Goal: Find specific page/section: Find specific page/section

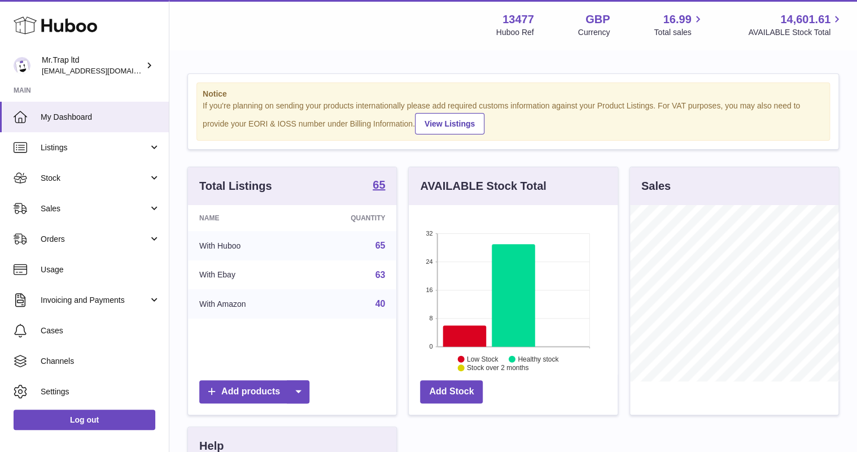
scroll to position [176, 208]
click at [62, 196] on link "Sales" at bounding box center [84, 208] width 169 height 30
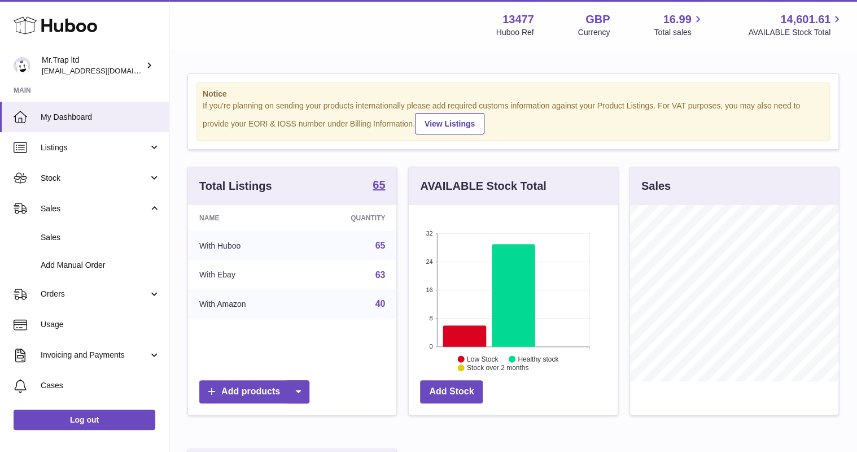
click at [79, 228] on link "Sales" at bounding box center [84, 238] width 169 height 28
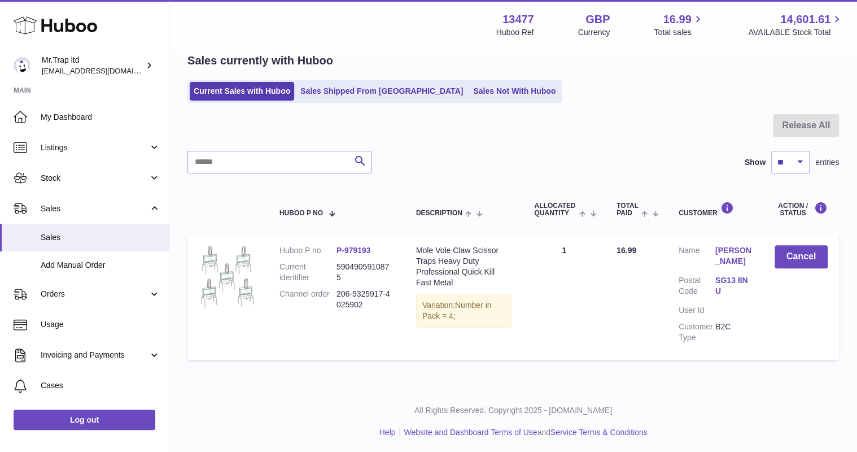
scroll to position [51, 0]
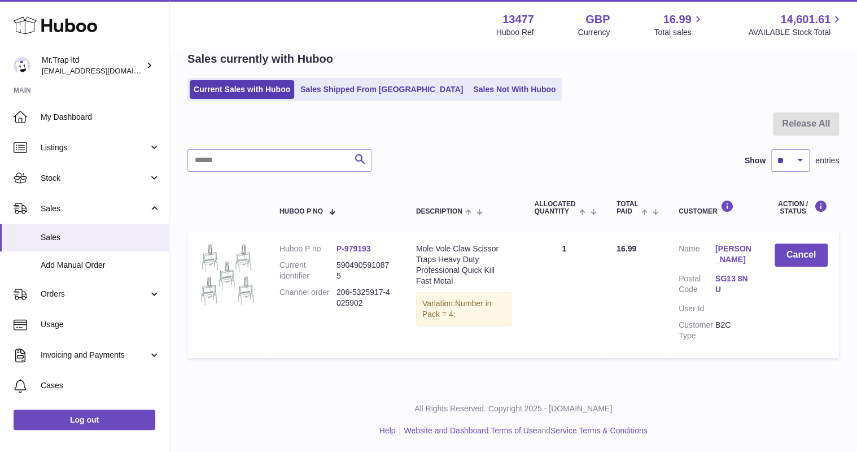
click at [469, 97] on link "Sales Not With Huboo" at bounding box center [514, 89] width 90 height 19
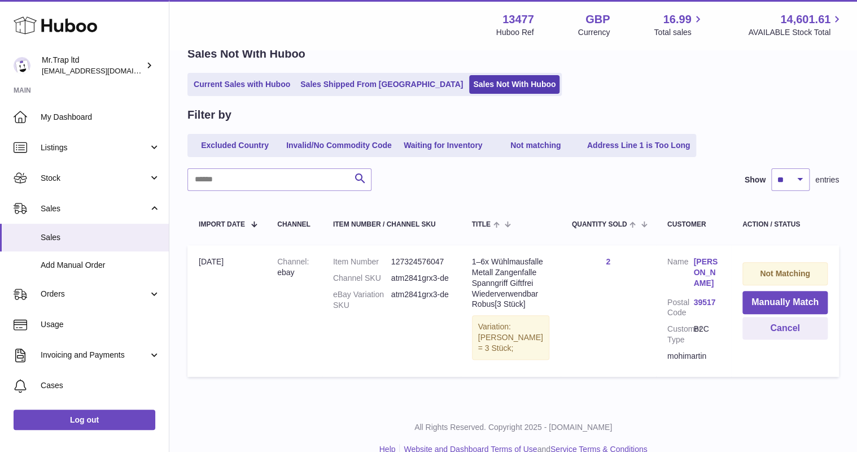
scroll to position [41, 0]
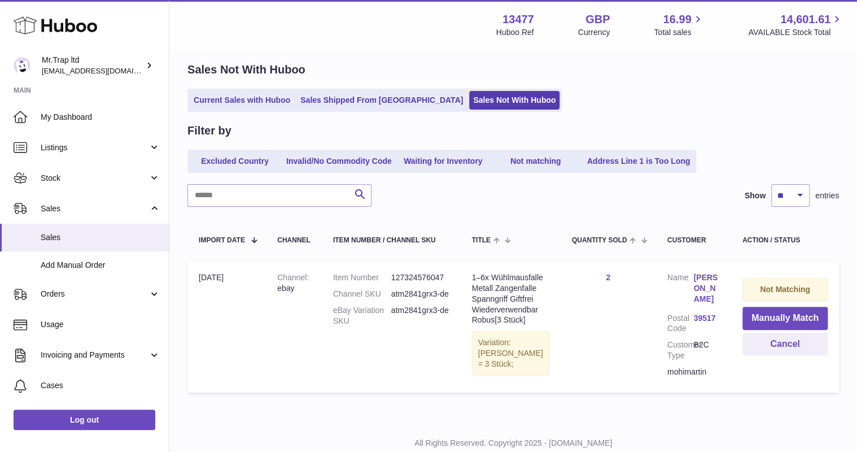
click at [74, 12] on div "Huboo" at bounding box center [84, 26] width 169 height 49
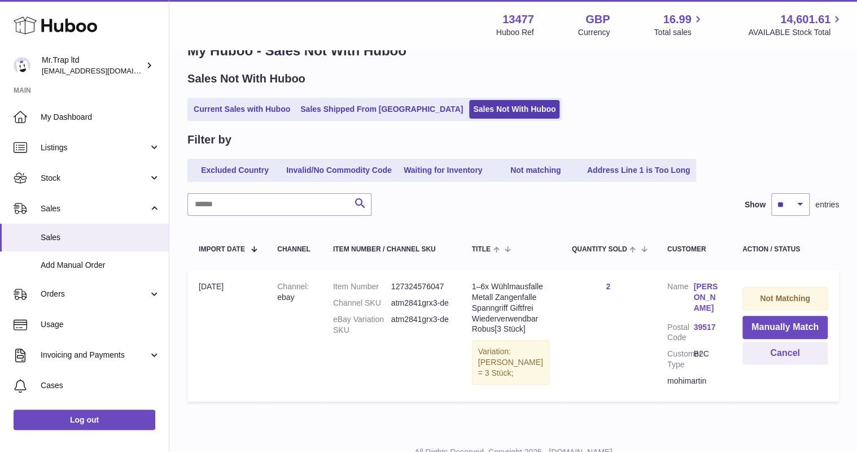
scroll to position [45, 0]
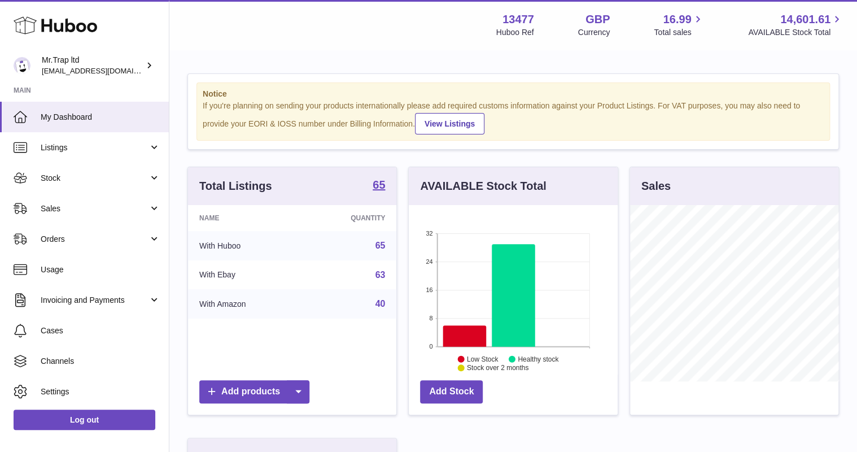
scroll to position [176, 208]
click at [98, 216] on link "Sales" at bounding box center [84, 208] width 169 height 30
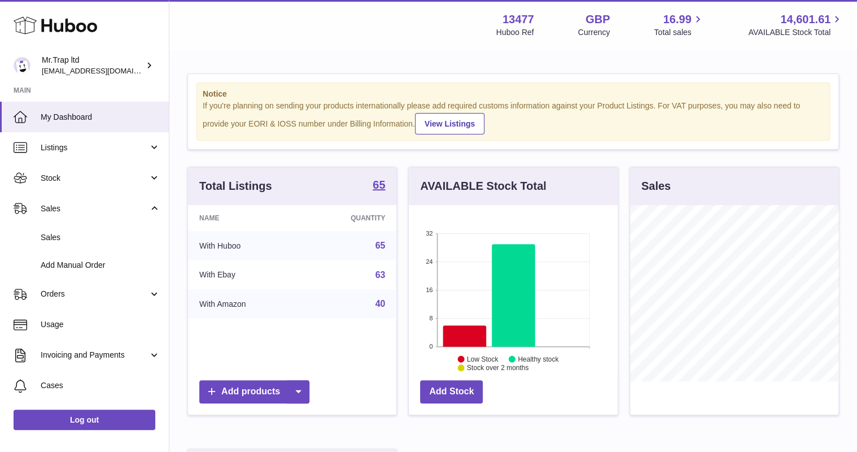
click at [106, 238] on span "Sales" at bounding box center [101, 237] width 120 height 11
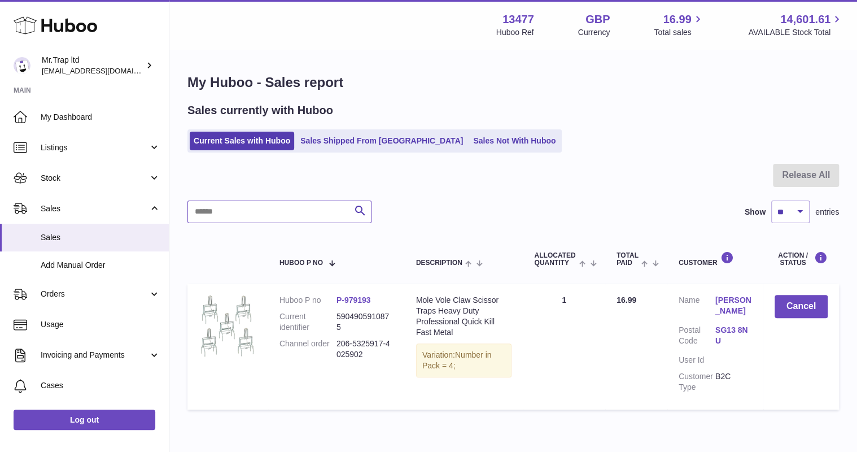
drag, startPoint x: 236, startPoint y: 208, endPoint x: 221, endPoint y: 148, distance: 61.1
click at [227, 200] on input "text" at bounding box center [279, 211] width 184 height 23
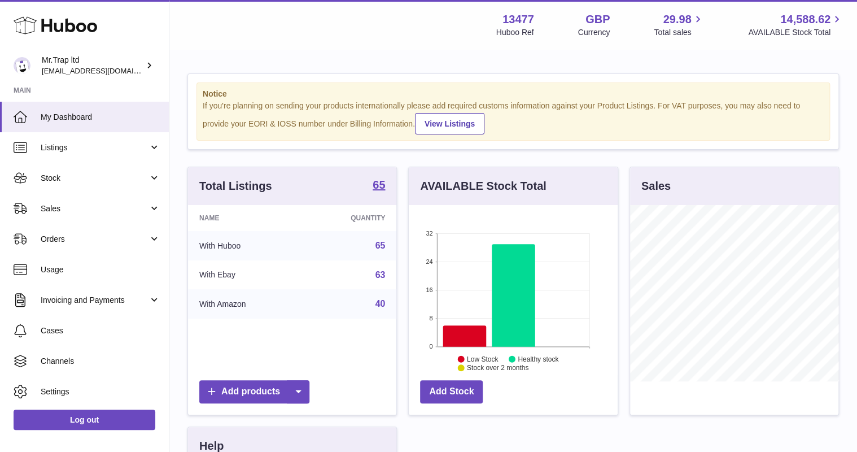
scroll to position [176, 208]
click at [78, 201] on link "Sales" at bounding box center [84, 208] width 169 height 30
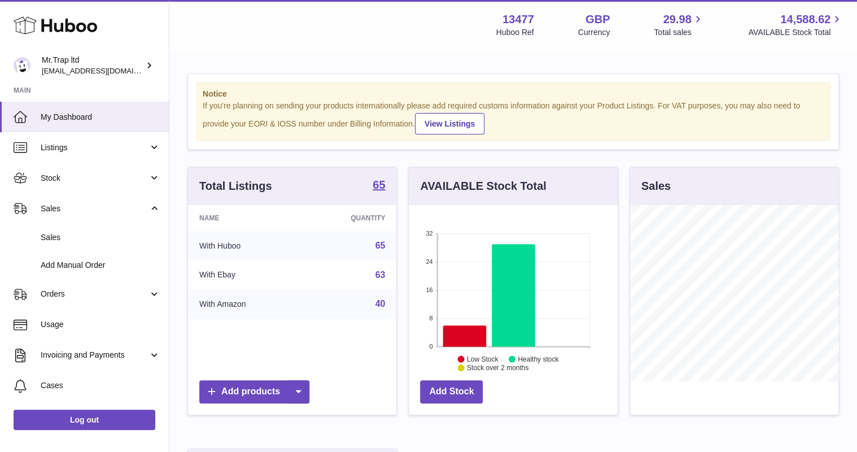
click at [110, 230] on link "Sales" at bounding box center [84, 238] width 169 height 28
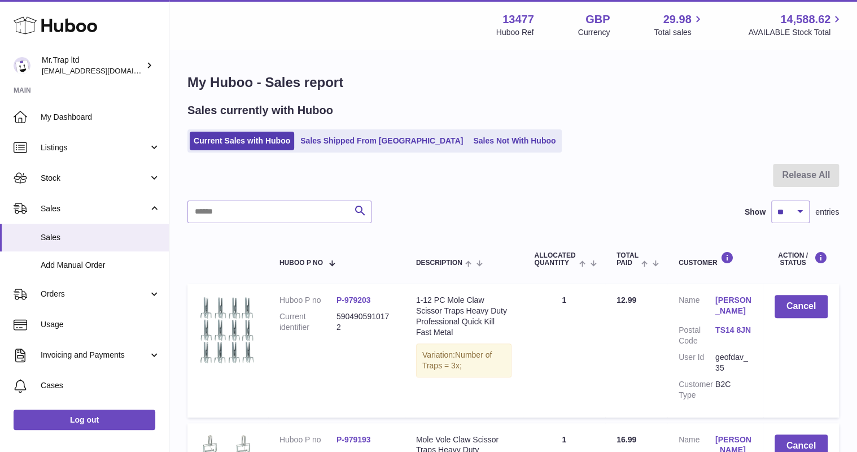
click at [469, 138] on link "Sales Not With Huboo" at bounding box center [514, 141] width 90 height 19
